Goal: Use online tool/utility: Utilize a website feature to perform a specific function

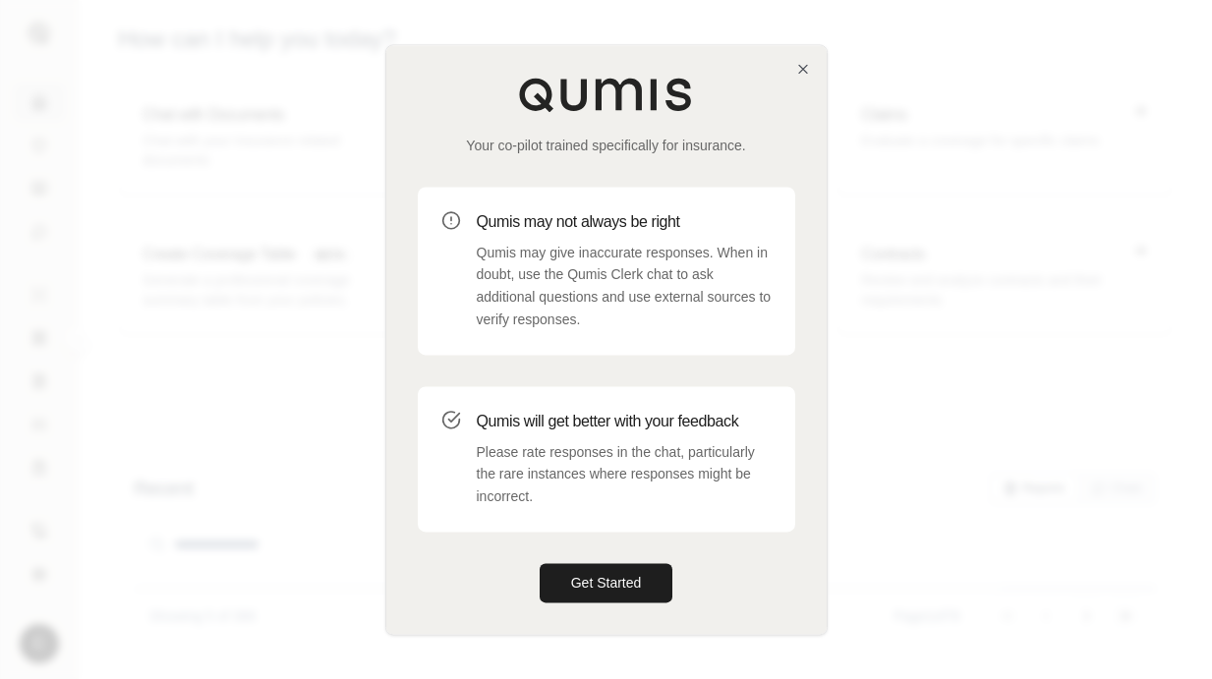
click at [651, 561] on div "Your co-pilot trained specifically for insurance. Qumis may not always be right…" at bounding box center [606, 339] width 440 height 589
click at [649, 589] on button "Get Started" at bounding box center [607, 582] width 134 height 39
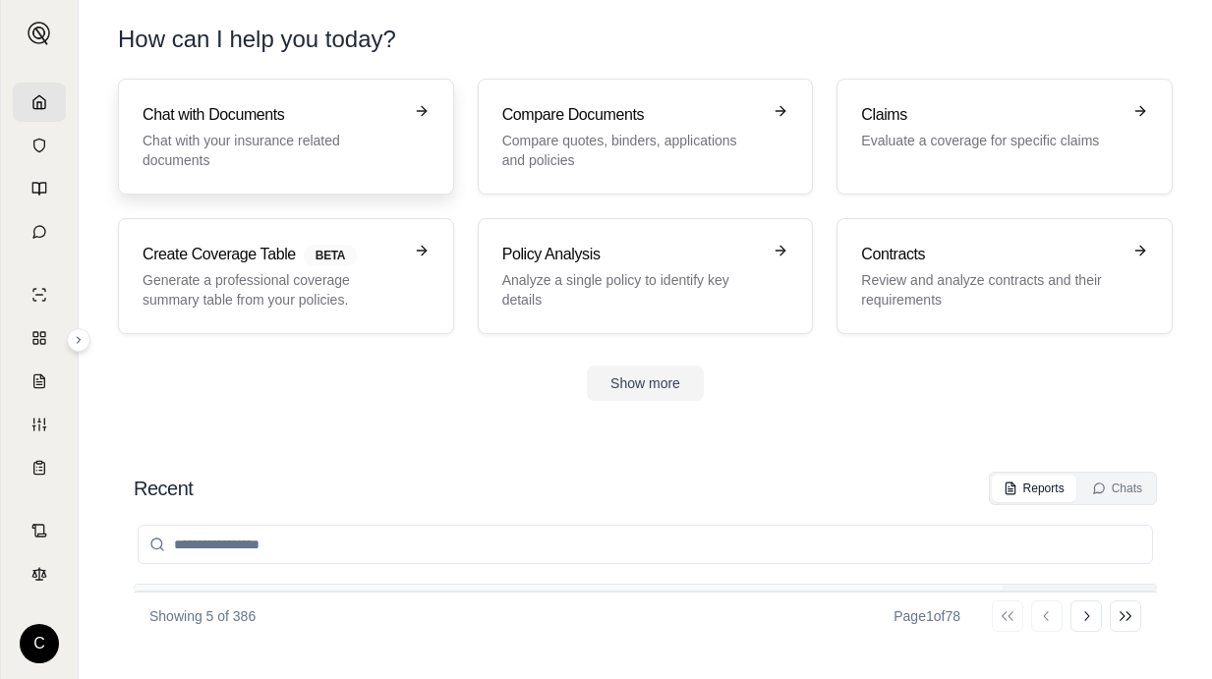
click at [321, 146] on p "Chat with your insurance related documents" at bounding box center [273, 150] width 260 height 39
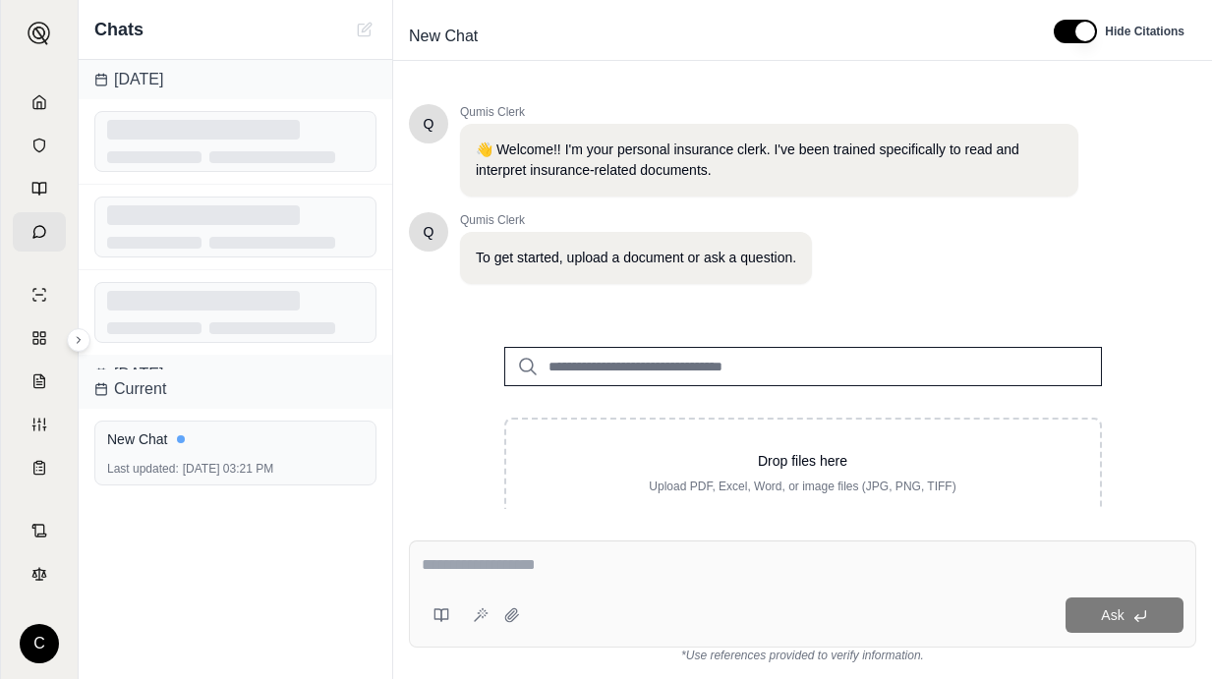
scroll to position [65, 0]
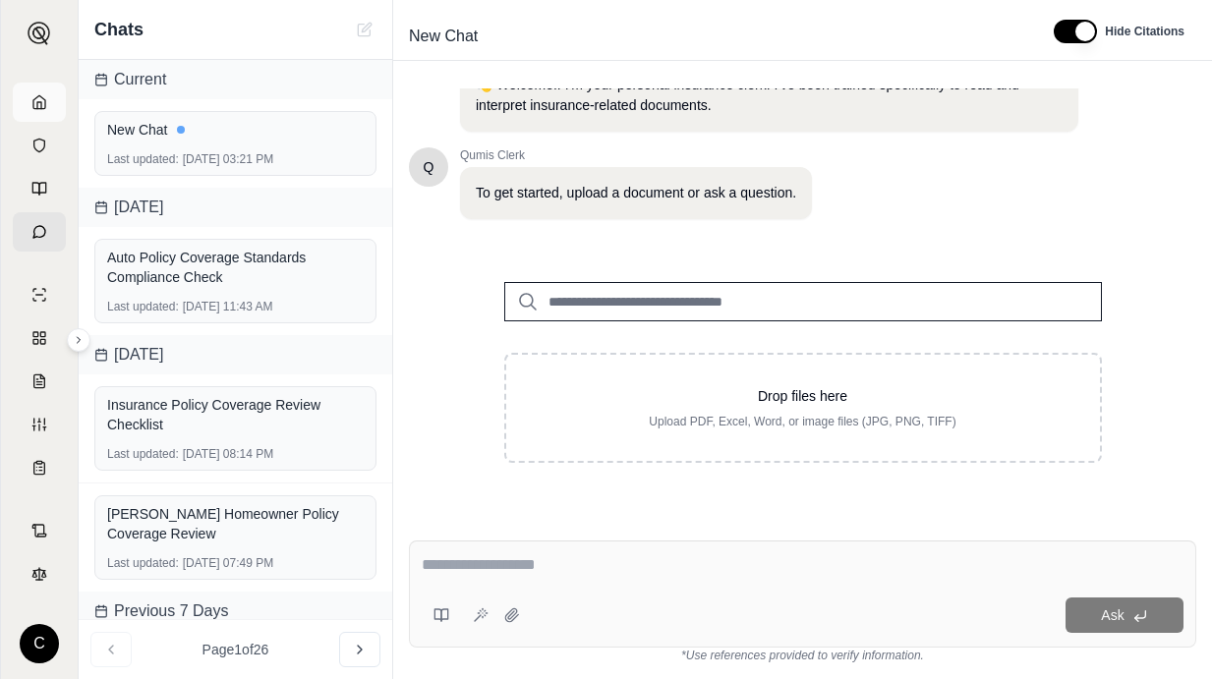
click at [28, 104] on link at bounding box center [39, 102] width 53 height 39
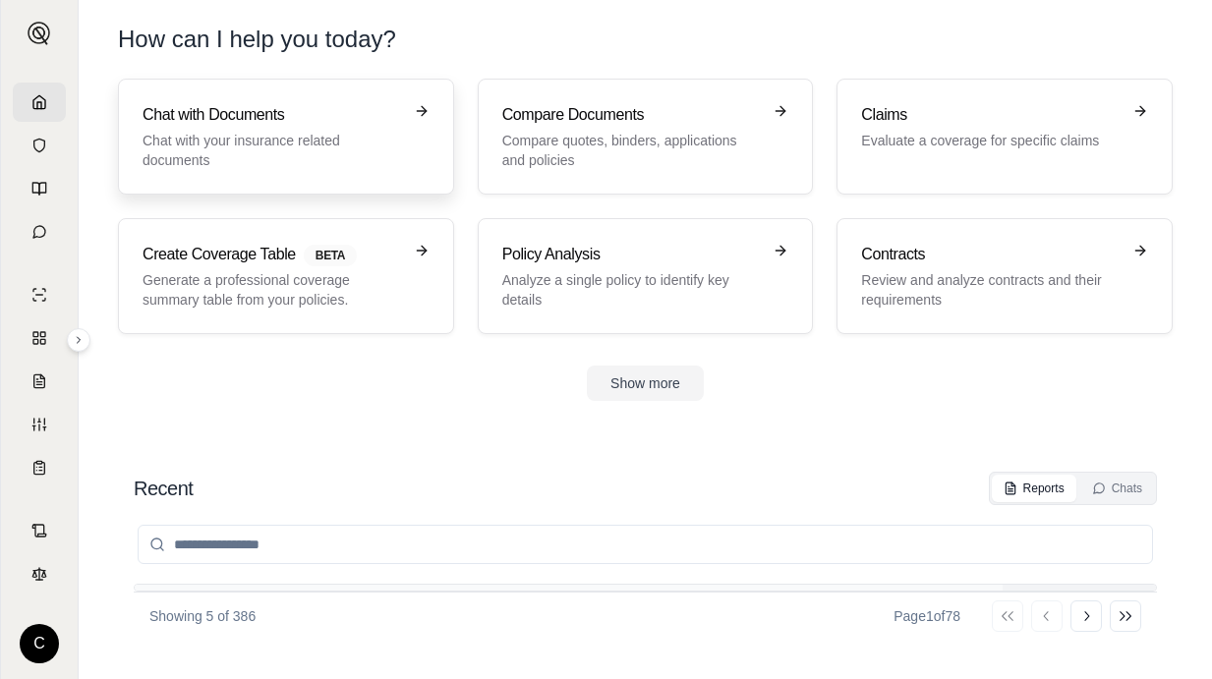
click at [383, 141] on p "Chat with your insurance related documents" at bounding box center [273, 150] width 260 height 39
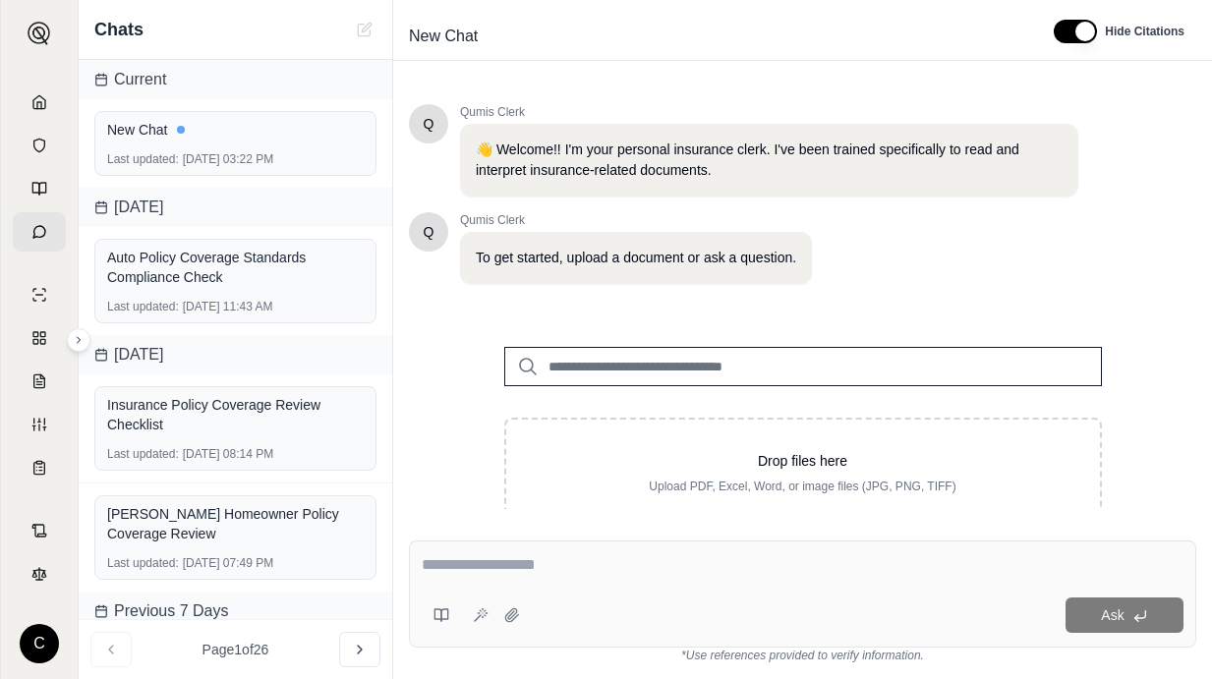
scroll to position [65, 0]
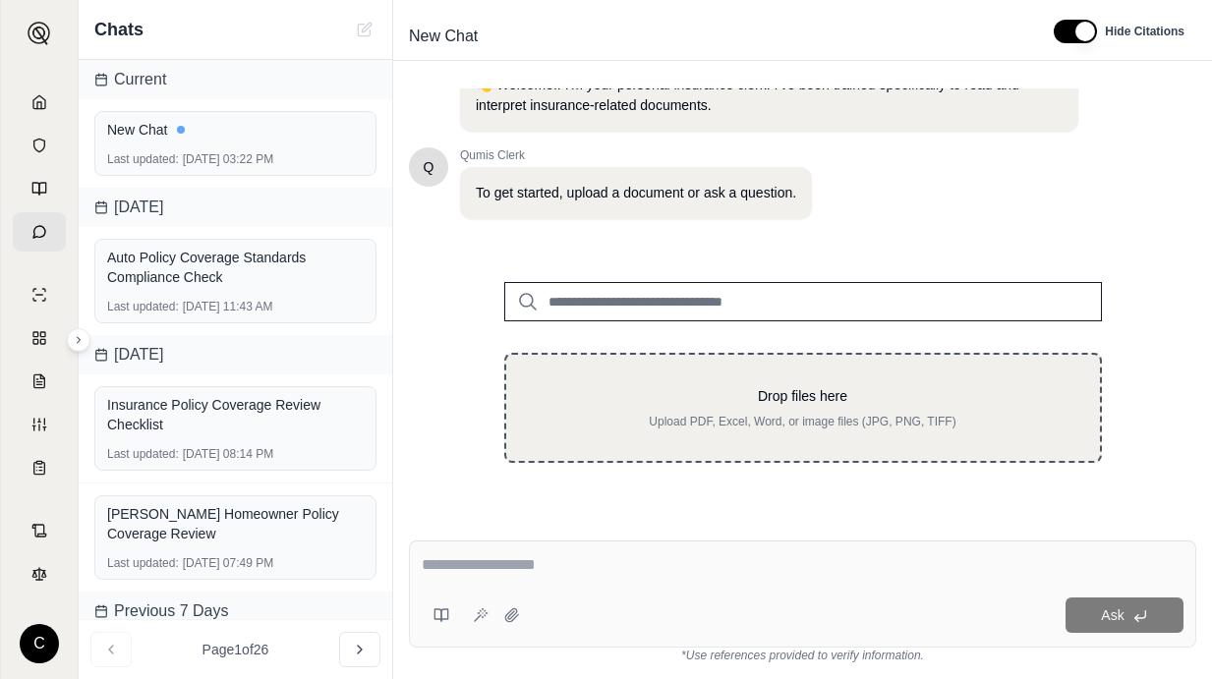
click at [821, 390] on p "Drop files here" at bounding box center [803, 396] width 531 height 20
type input "**********"
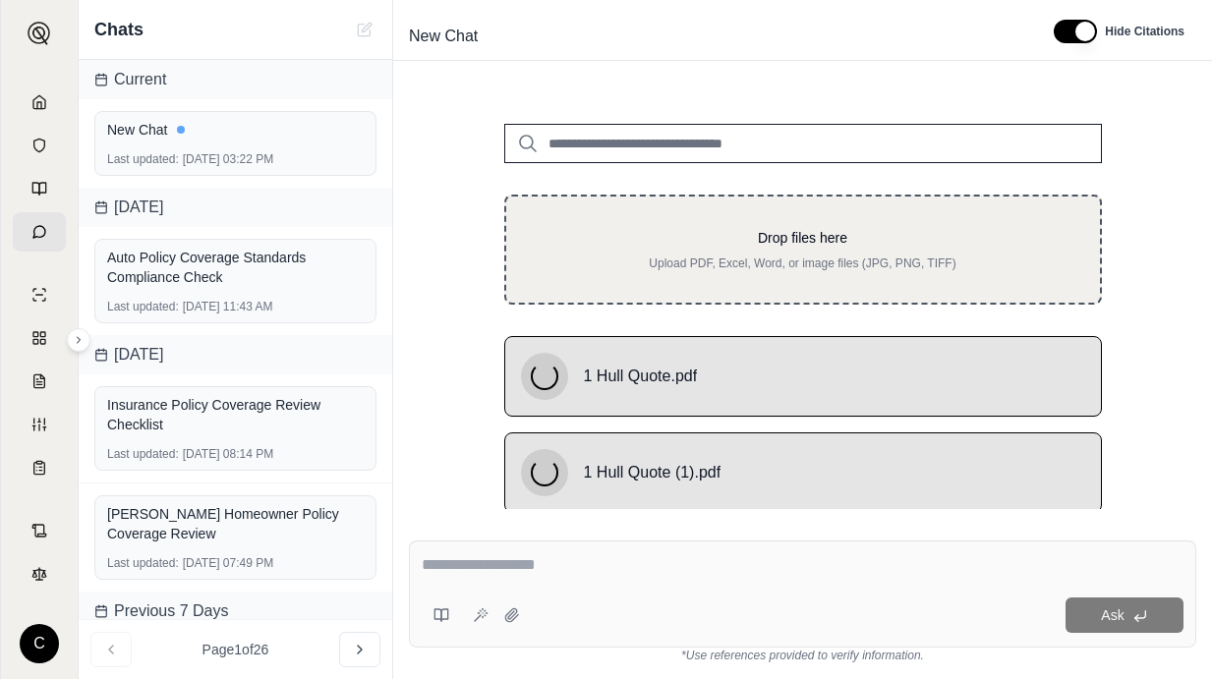
scroll to position [258, 0]
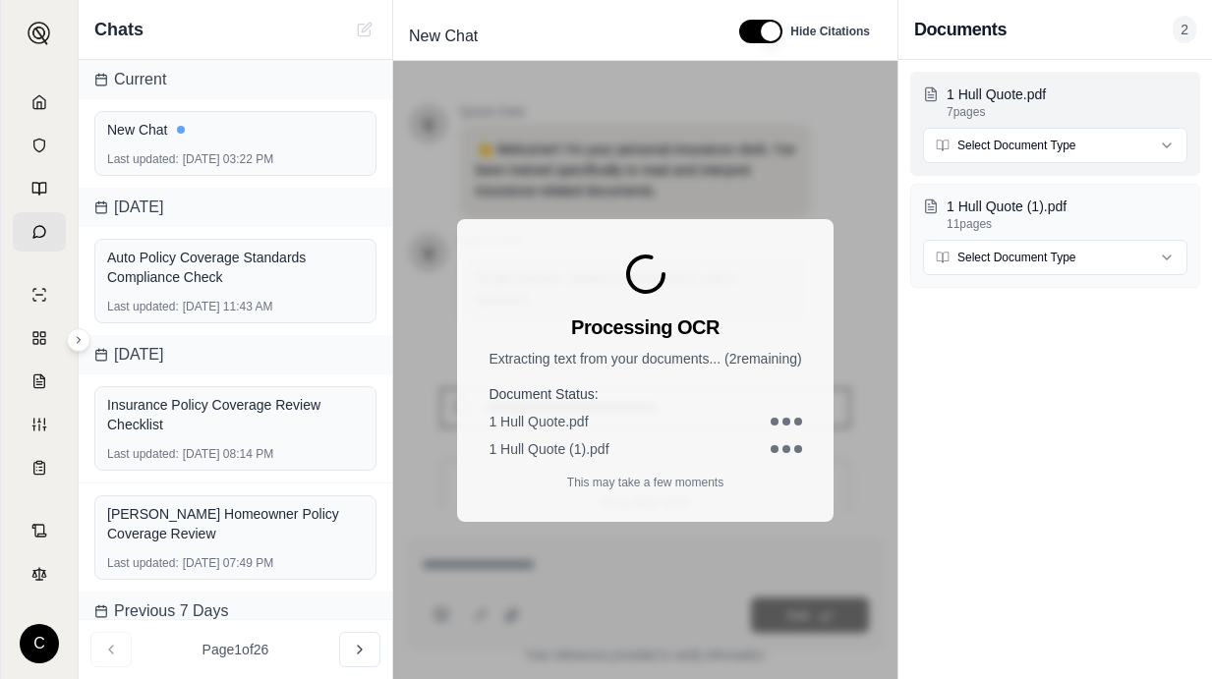
click at [1026, 132] on html "C Chats Current New Chat Last updated: [DATE] 03:22 PM [DATE] Auto Policy Cover…" at bounding box center [606, 339] width 1212 height 679
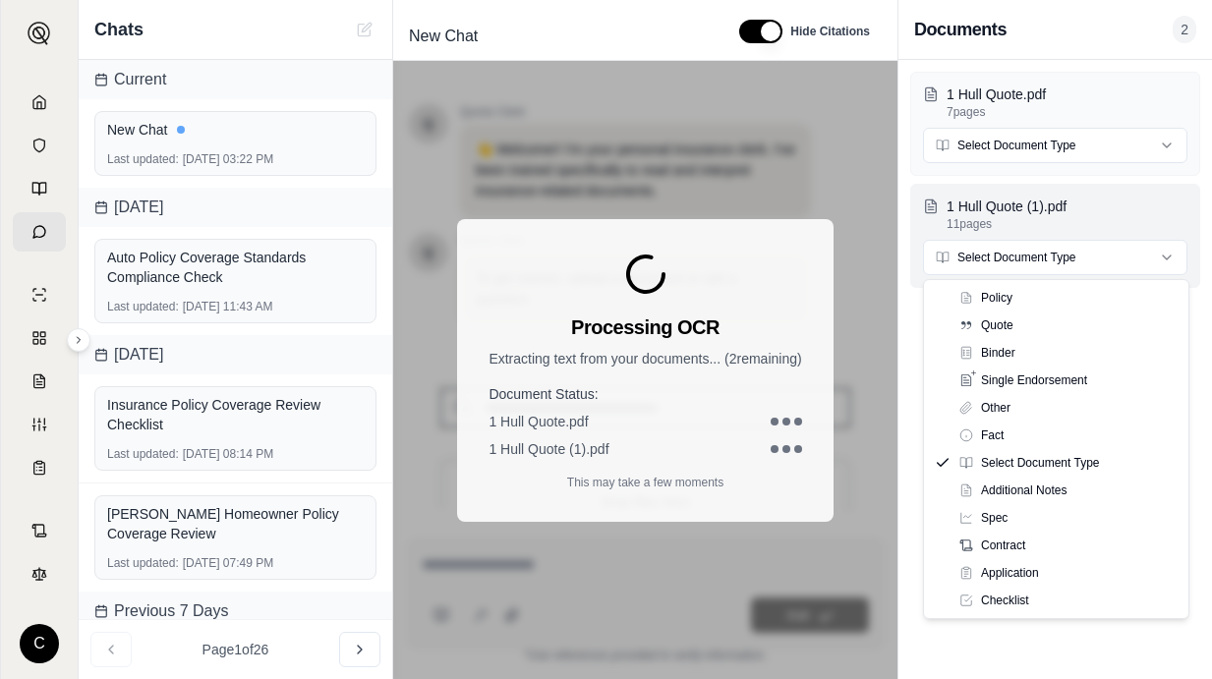
click at [1019, 252] on html "C Chats Current New Chat Last updated: [DATE] 03:22 PM [DATE] Auto Policy Cover…" at bounding box center [606, 339] width 1212 height 679
drag, startPoint x: 1018, startPoint y: 311, endPoint x: 1017, endPoint y: 322, distance: 11.8
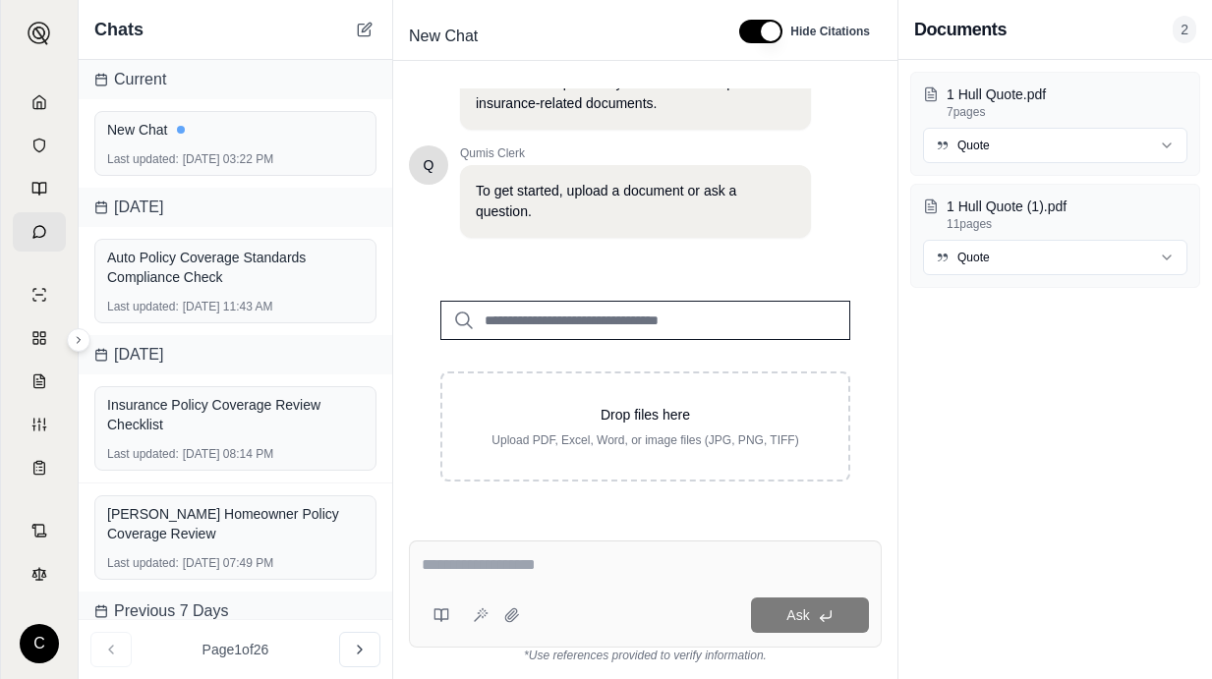
scroll to position [256, 0]
